Goal: Find specific page/section: Find specific page/section

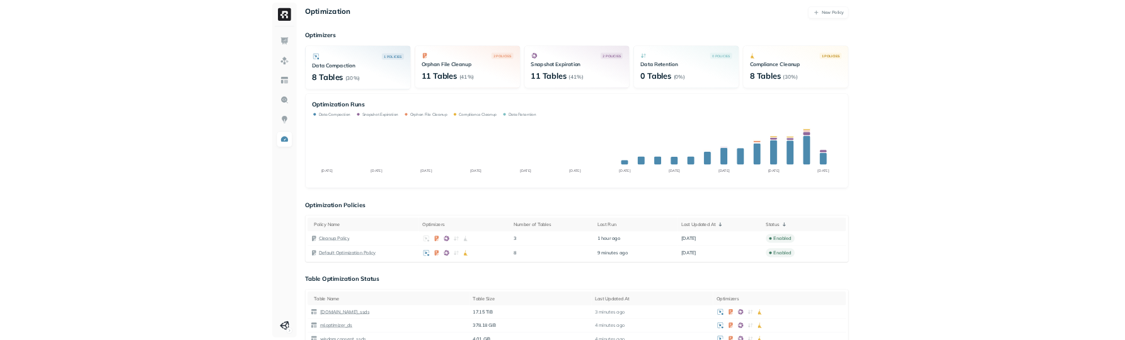
scroll to position [619, 0]
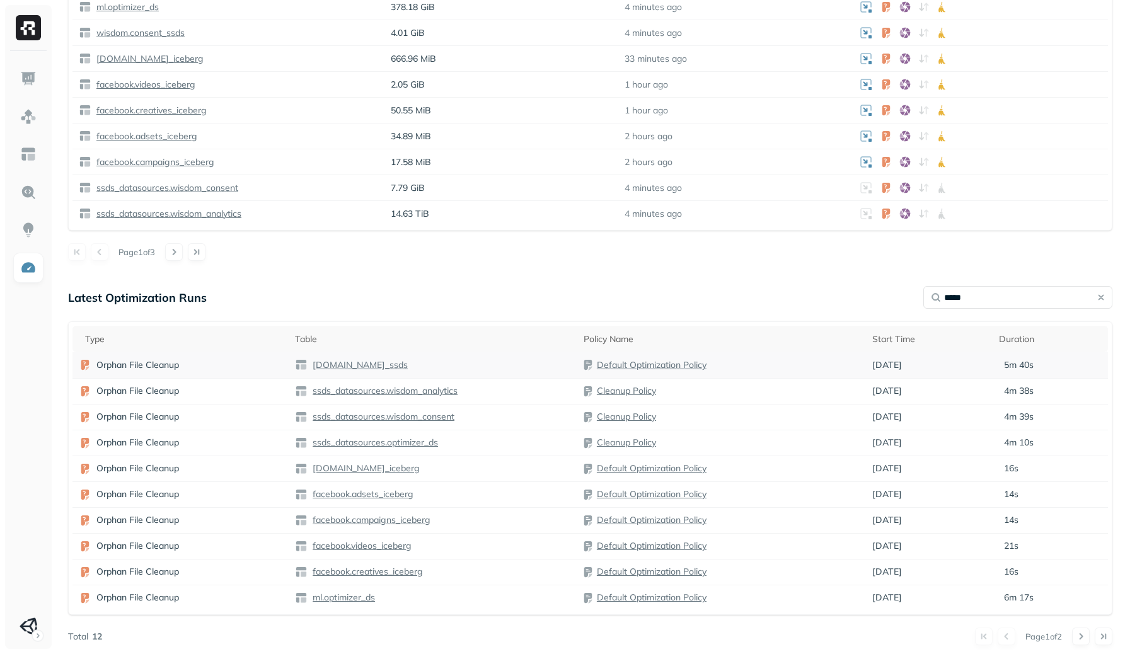
click at [182, 366] on div "Orphan File Cleanup" at bounding box center [181, 365] width 204 height 13
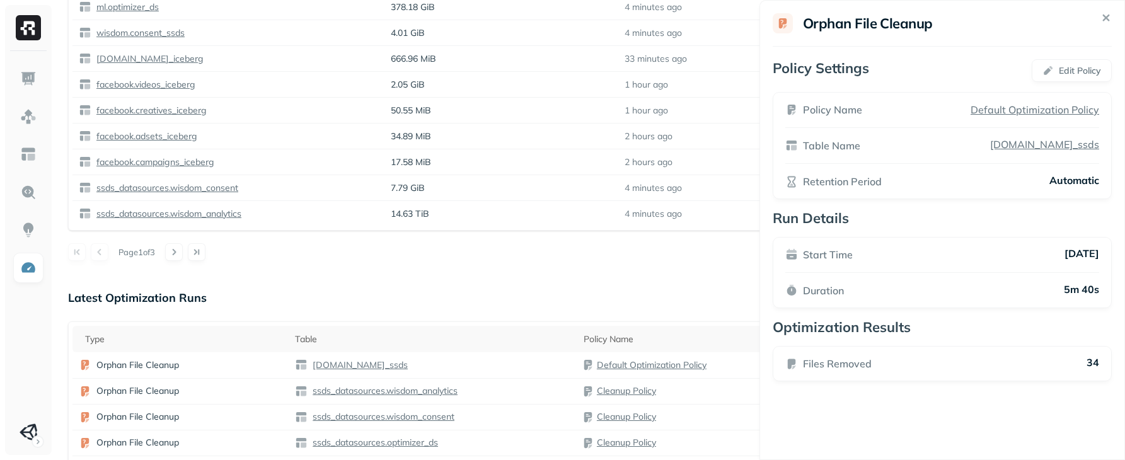
click at [190, 397] on html "Optimization New Policy Optimizers 1 POLICIES Data Compaction 8 Tables ( 30% ) …" at bounding box center [562, 19] width 1125 height 1277
click at [214, 388] on div "Orphan File Cleanup" at bounding box center [181, 391] width 204 height 13
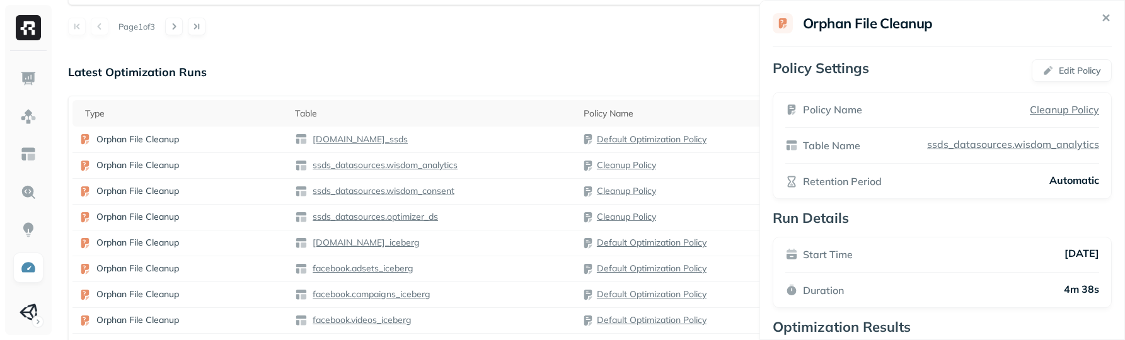
scroll to position [937, 0]
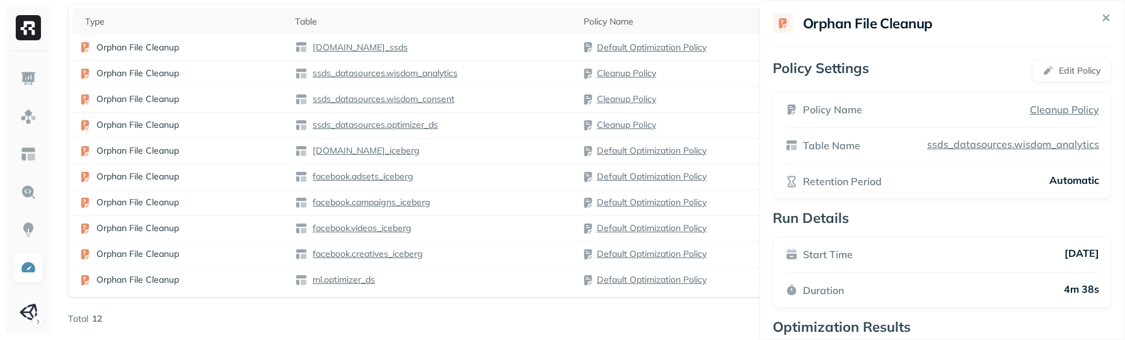
click at [207, 257] on div "Orphan File Cleanup" at bounding box center [181, 254] width 204 height 13
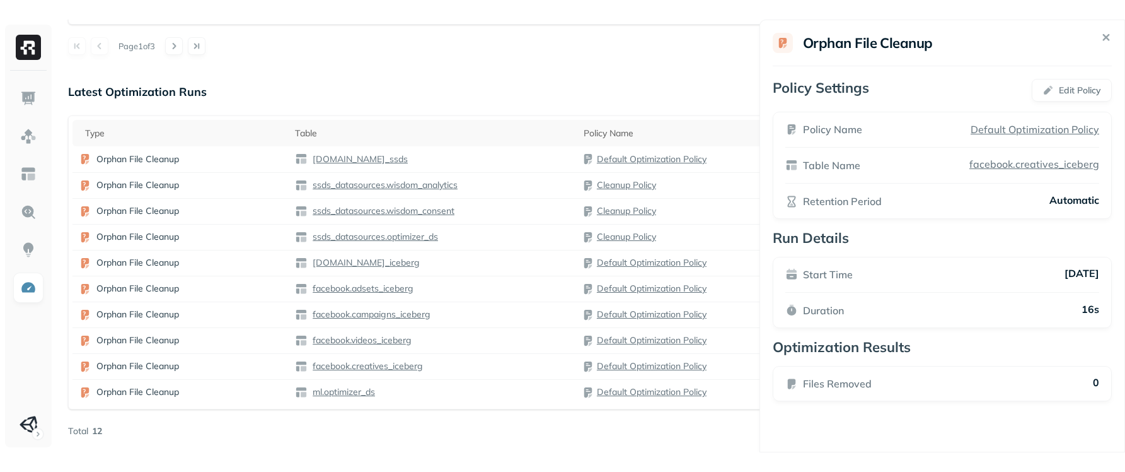
scroll to position [806, 0]
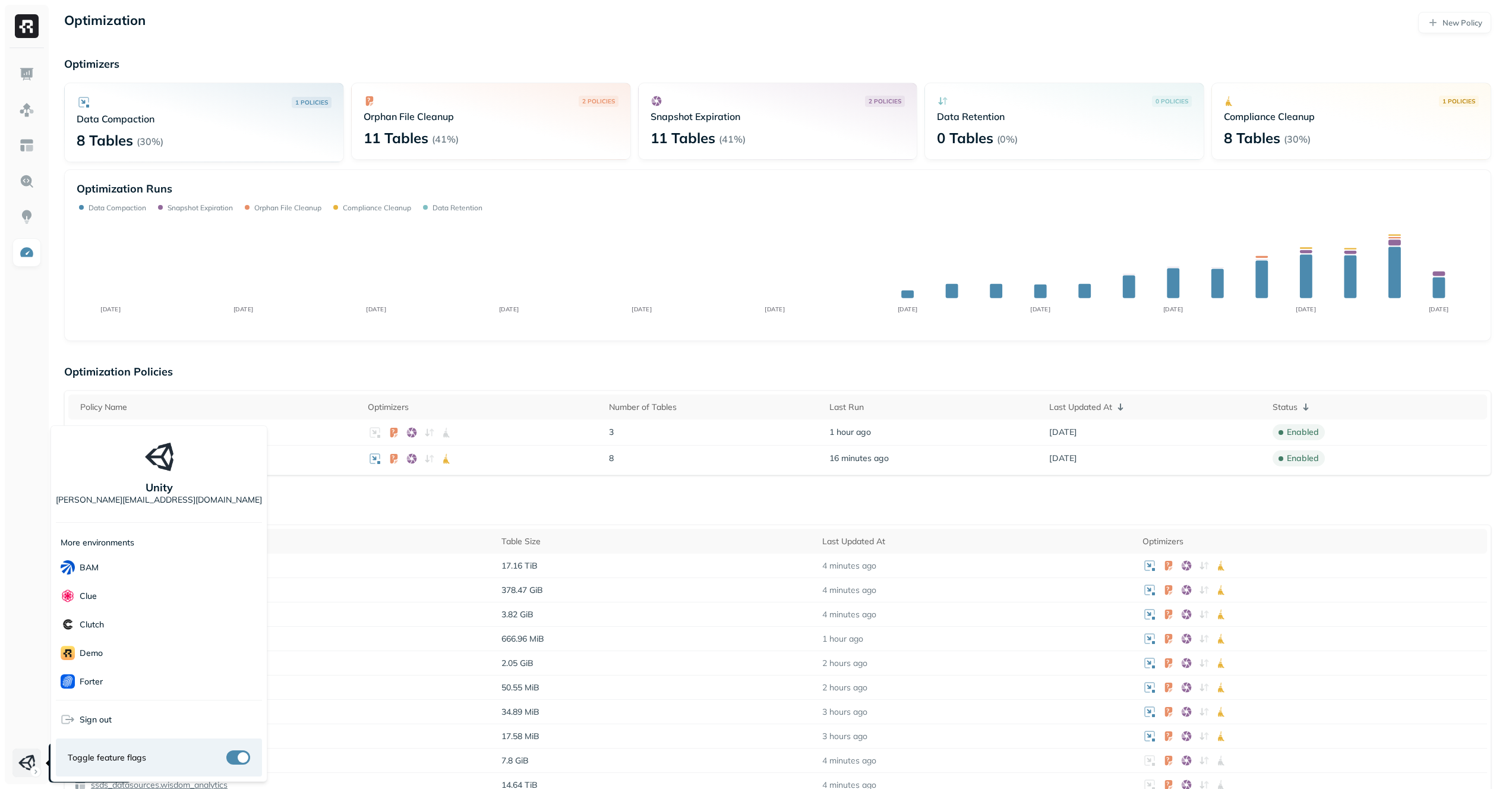
click at [25, 750] on html "Optimization New Policy Optimizers 1 POLICIES Data Compaction 8 Tables ( 30% ) …" at bounding box center [756, 601] width 1512 height 1204
click at [133, 643] on div "demo" at bounding box center [158, 653] width 206 height 28
